Goal: Navigation & Orientation: Find specific page/section

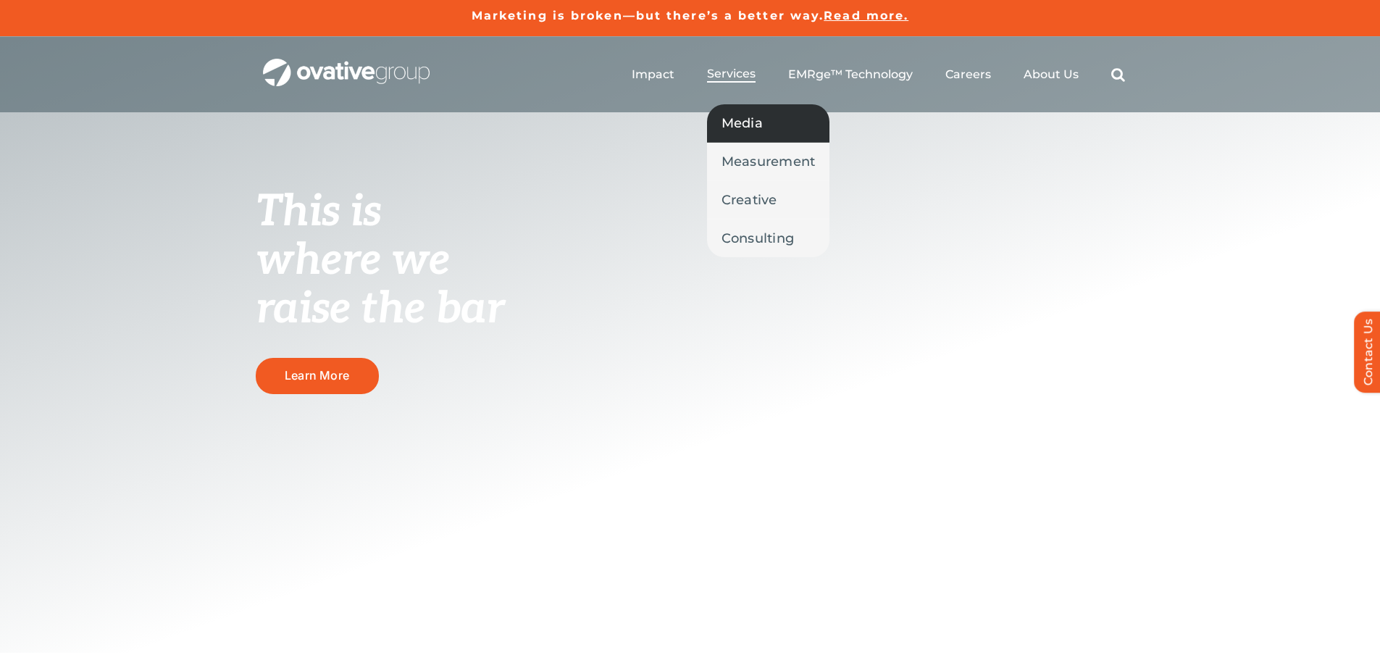
click at [749, 114] on span "Media" at bounding box center [742, 123] width 41 height 20
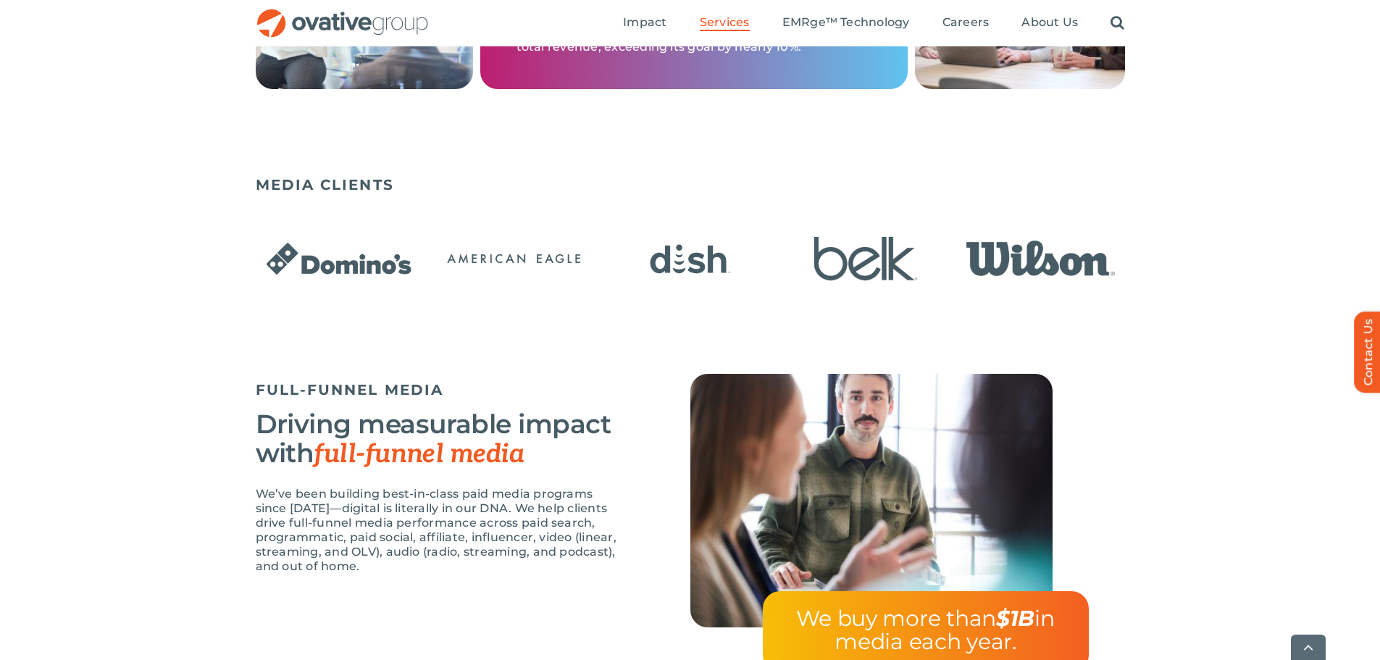
scroll to position [1159, 0]
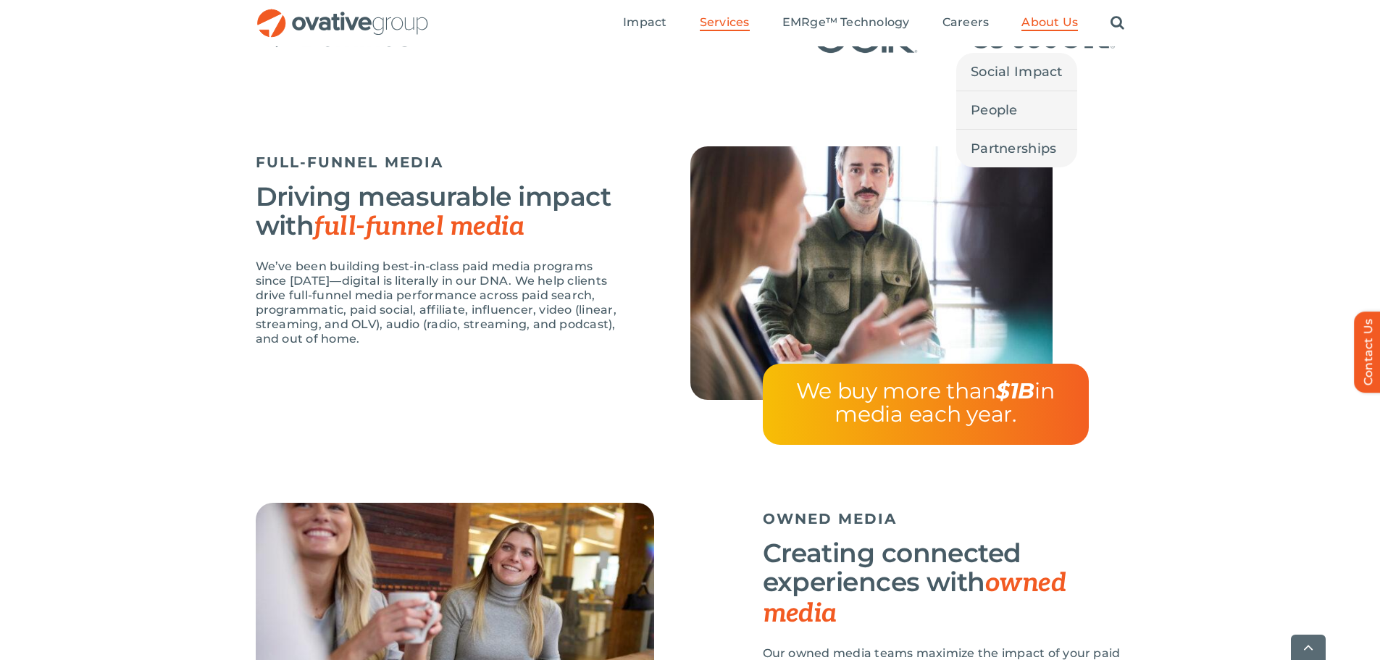
click at [1056, 24] on span "About Us" at bounding box center [1049, 22] width 57 height 14
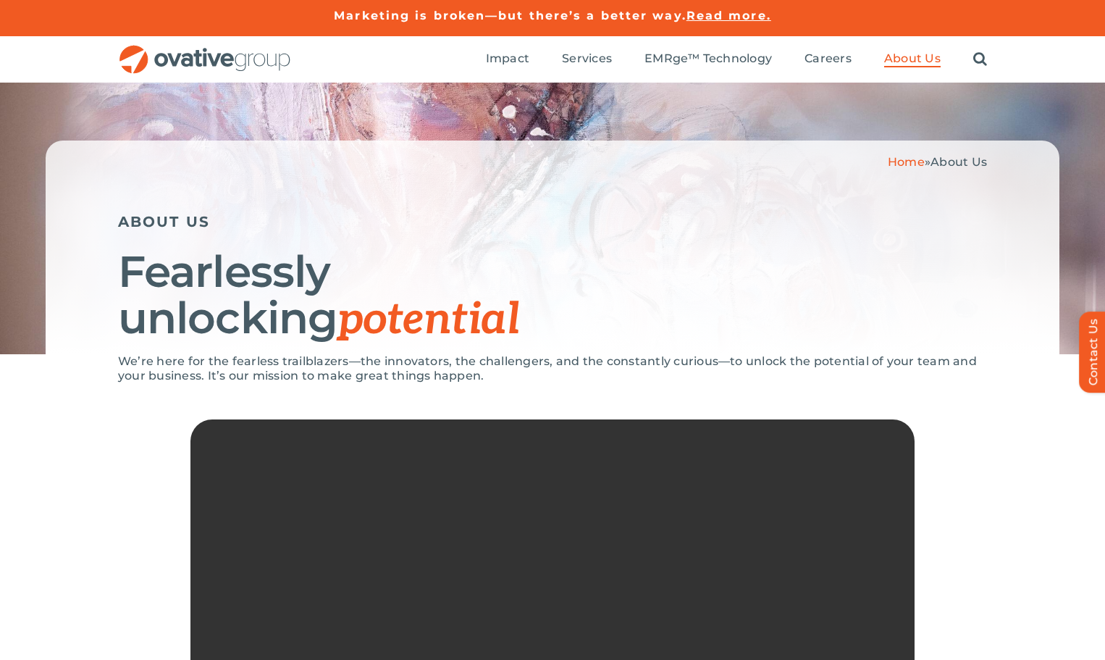
click at [411, 369] on p "We’re here for the fearless trailblazers—the innovators, the challengers, and t…" at bounding box center [552, 368] width 869 height 29
click at [1051, 520] on div "We’re here for the fearless trailblazers—the innovators, the challengers, and t…" at bounding box center [552, 593] width 1105 height 478
